Goal: Transaction & Acquisition: Purchase product/service

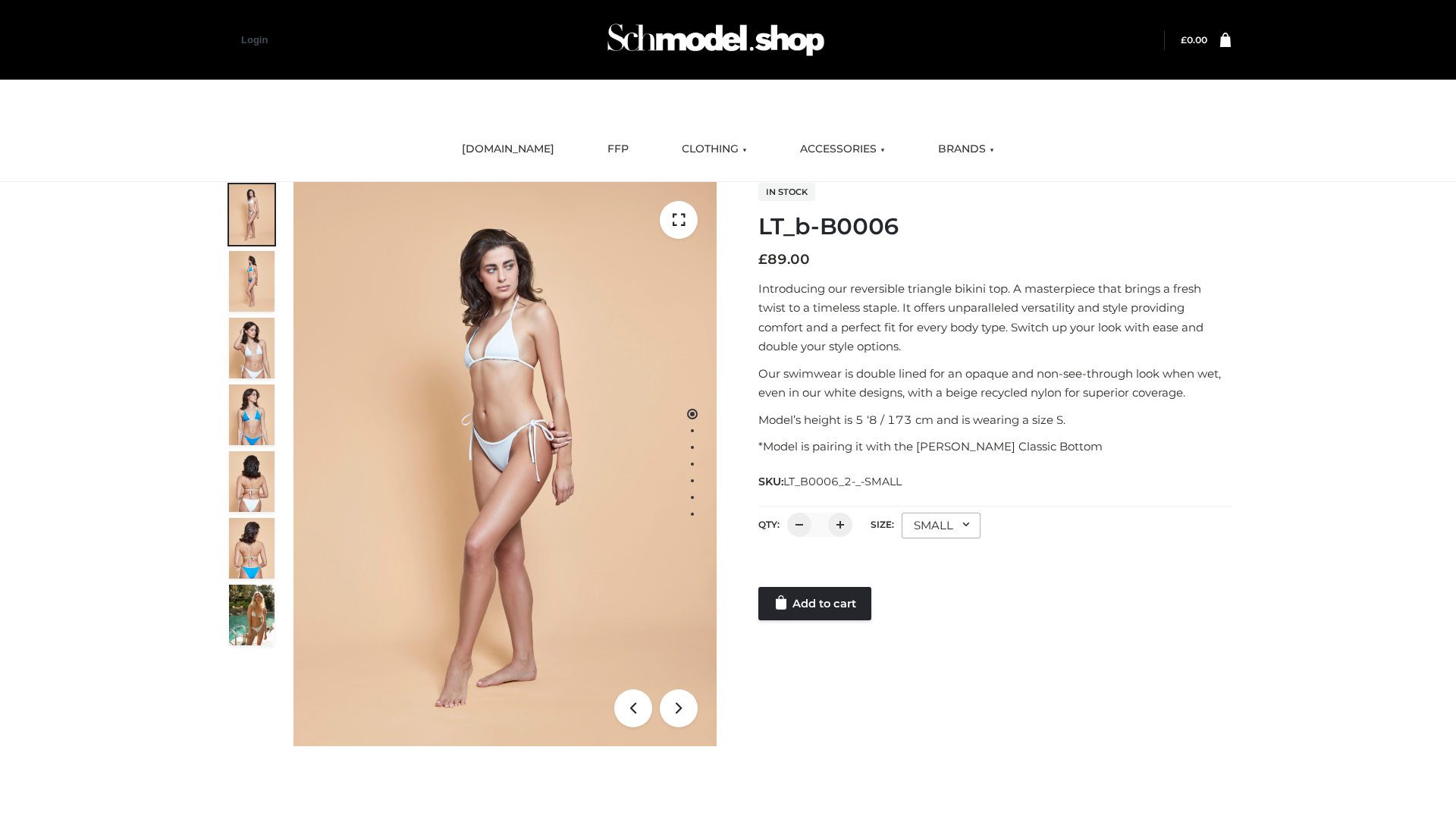
click at [816, 604] on link "Add to cart" at bounding box center [814, 604] width 113 height 33
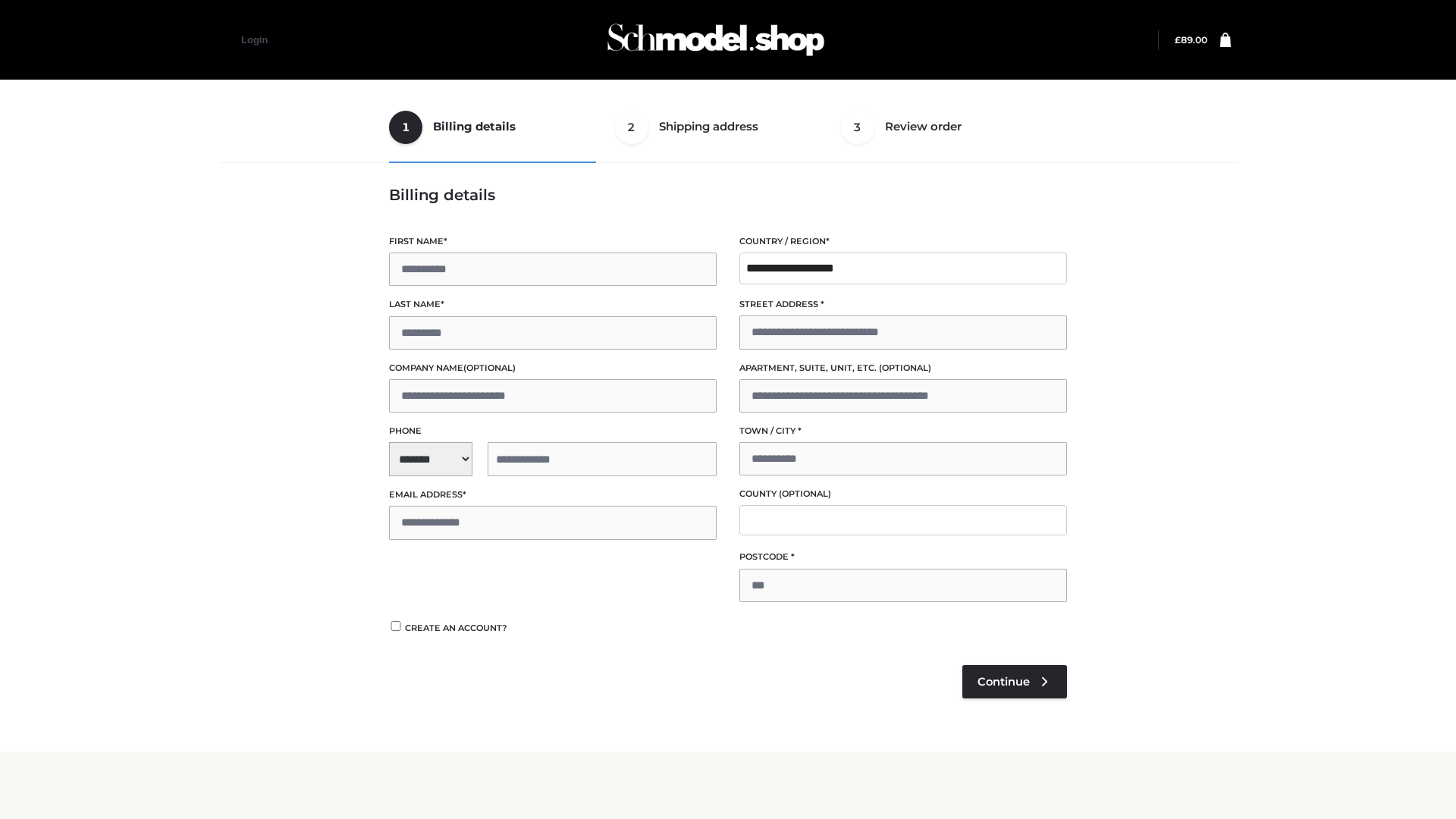
type input "**"
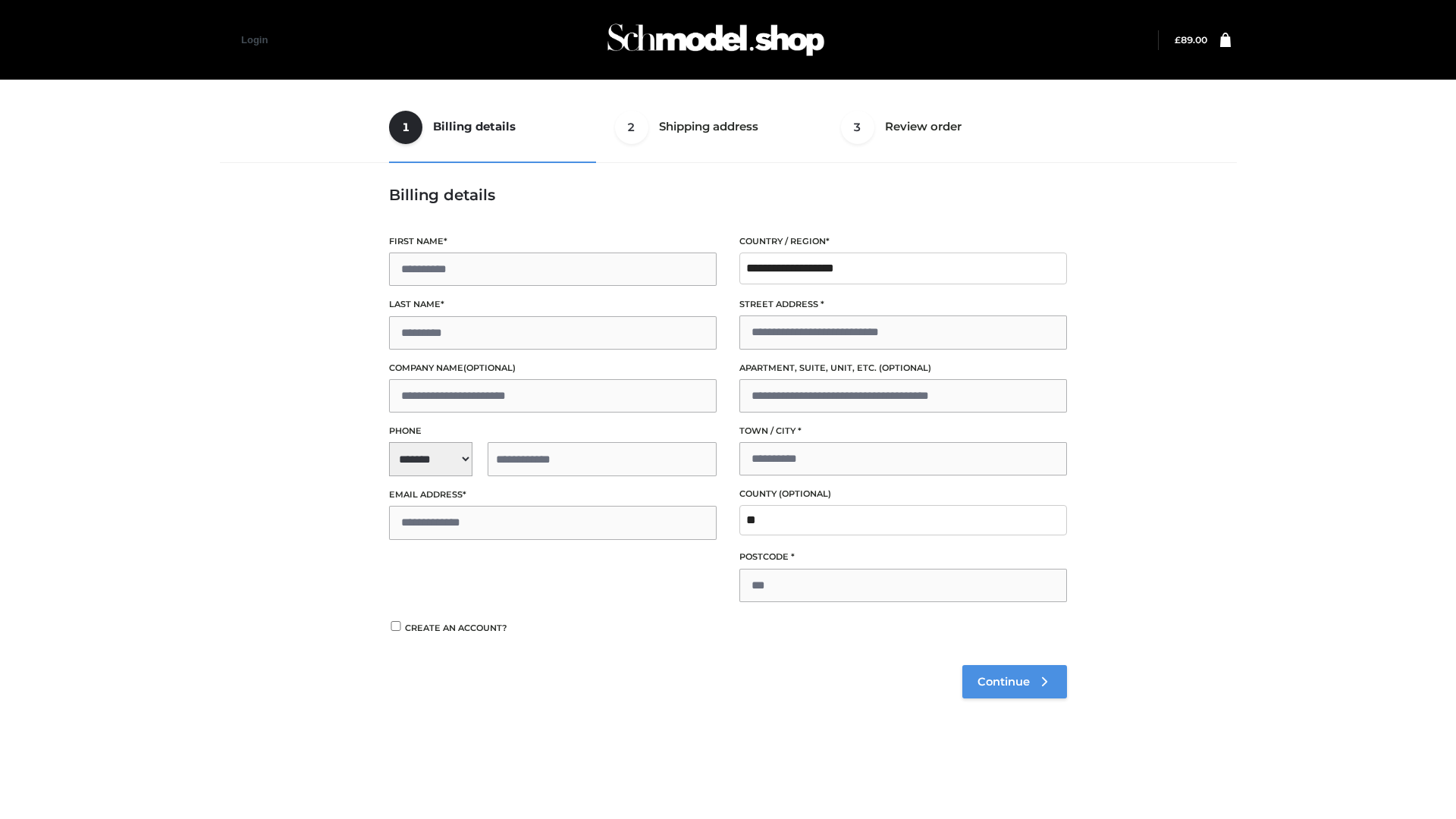
click at [1014, 681] on span "Continue" at bounding box center [1003, 681] width 52 height 13
click at [438, 639] on button "Place order" at bounding box center [438, 640] width 98 height 33
